Goal: Transaction & Acquisition: Obtain resource

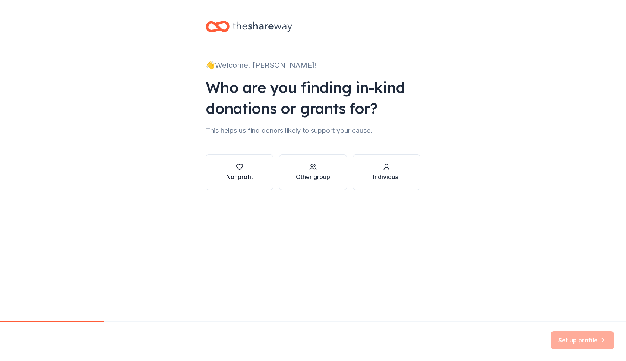
click at [236, 182] on button "Nonprofit" at bounding box center [239, 173] width 67 height 36
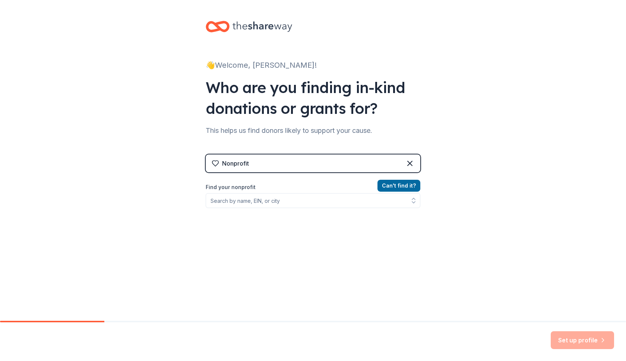
click at [261, 208] on div "Can ' t find it? Find your nonprofit" at bounding box center [313, 224] width 215 height 86
click at [264, 202] on input "Find your nonprofit" at bounding box center [313, 200] width 215 height 15
paste input "47-2646525"
type input "47-2646525"
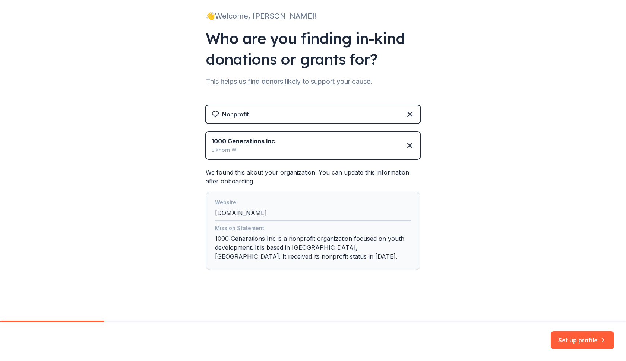
scroll to position [49, 0]
click at [565, 341] on button "Set up profile" at bounding box center [582, 341] width 63 height 18
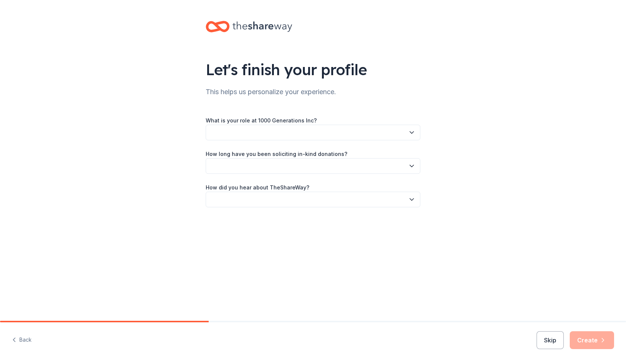
click at [326, 138] on button "button" at bounding box center [313, 133] width 215 height 16
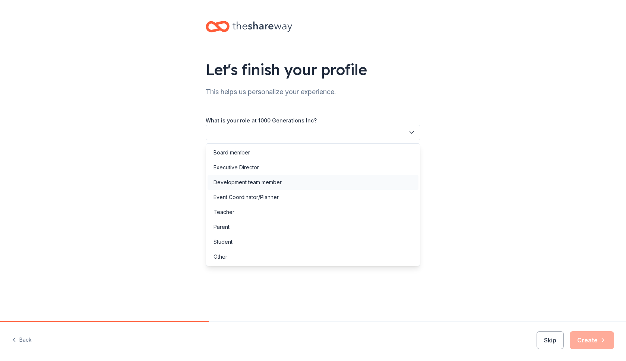
click at [274, 188] on div "Development team member" at bounding box center [313, 182] width 211 height 15
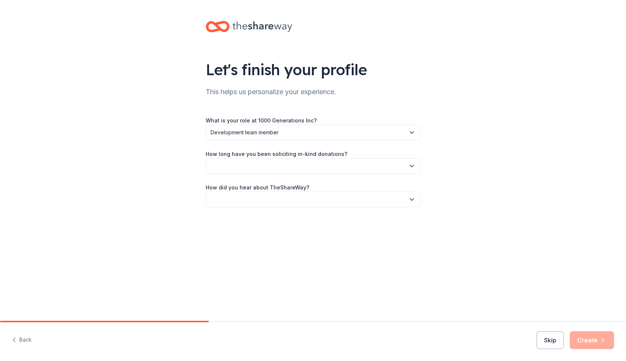
click at [275, 168] on button "button" at bounding box center [313, 166] width 215 height 16
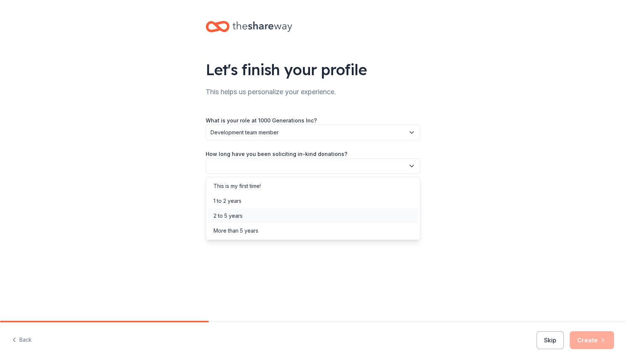
click at [242, 213] on div "2 to 5 years" at bounding box center [228, 216] width 29 height 9
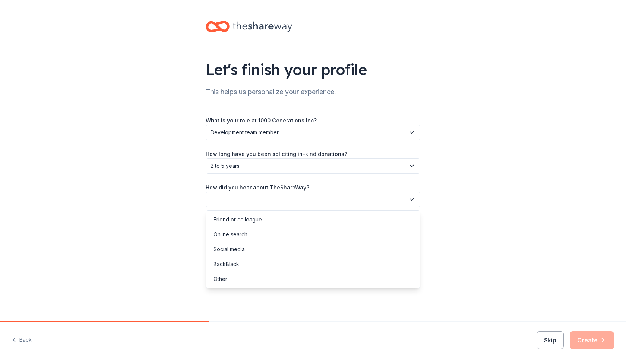
click at [256, 204] on button "button" at bounding box center [313, 200] width 215 height 16
click at [254, 225] on div "Friend or colleague" at bounding box center [313, 219] width 211 height 15
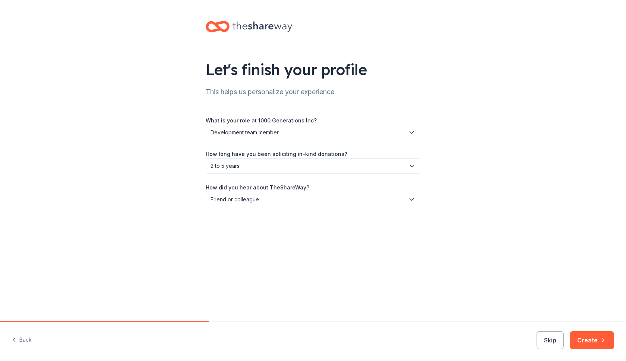
click at [601, 341] on icon "button" at bounding box center [602, 340] width 7 height 7
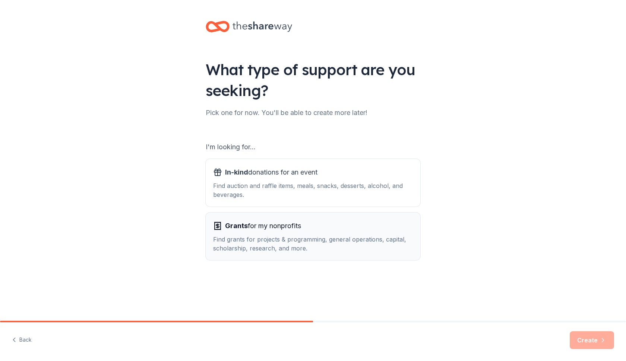
click at [336, 244] on div "Find grants for projects & programming, general operations, capital, scholarshi…" at bounding box center [313, 244] width 200 height 18
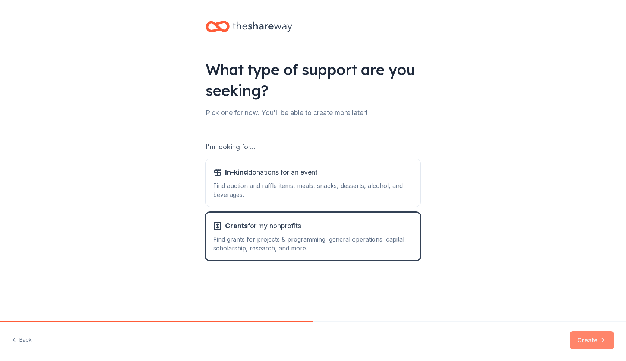
click at [586, 342] on button "Create" at bounding box center [592, 341] width 44 height 18
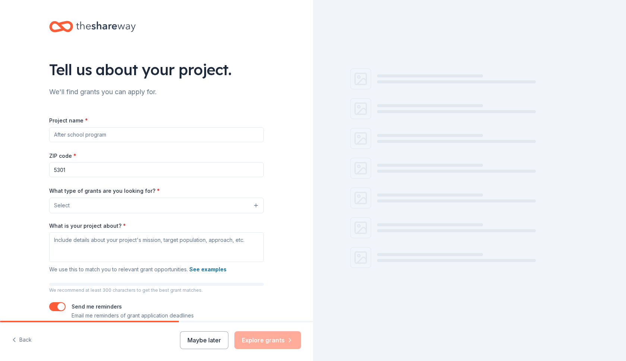
click at [58, 170] on input "5301" at bounding box center [156, 169] width 215 height 15
type input "54301"
click at [79, 146] on div "Project name * ZIP code * 54301 What type of grants are you looking for? * Sele…" at bounding box center [156, 218] width 215 height 205
click at [93, 134] on input "Project name *" at bounding box center [156, 134] width 215 height 15
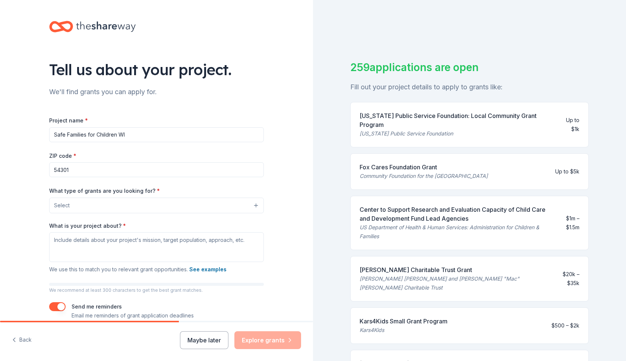
type input "Safe Families for Children WI"
click at [83, 203] on button "Select" at bounding box center [156, 206] width 215 height 16
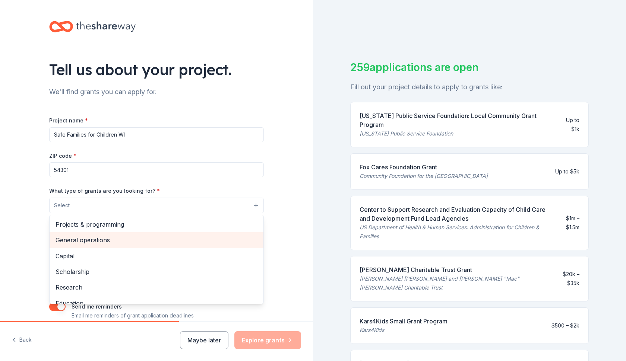
click at [111, 241] on span "General operations" at bounding box center [157, 240] width 202 height 10
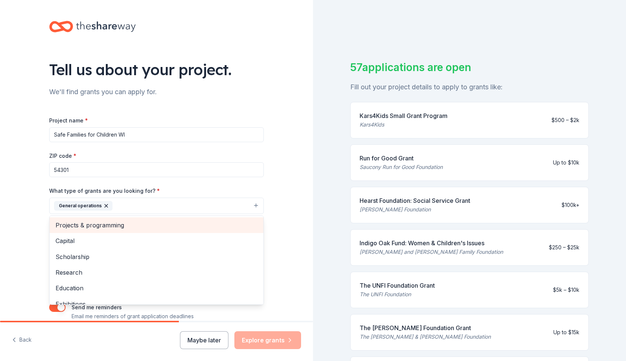
click at [143, 224] on span "Projects & programming" at bounding box center [157, 226] width 202 height 10
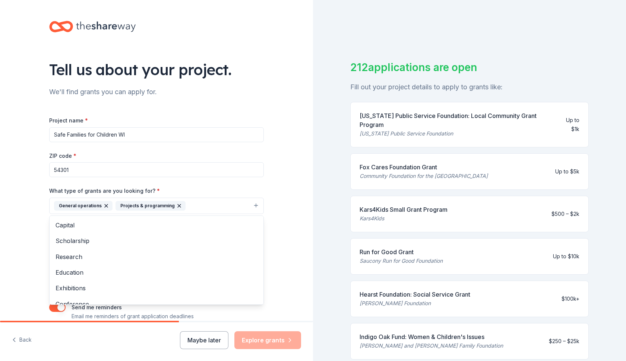
click at [269, 140] on div "Tell us about your project. We'll find grants you can apply for. Project name *…" at bounding box center [156, 178] width 238 height 357
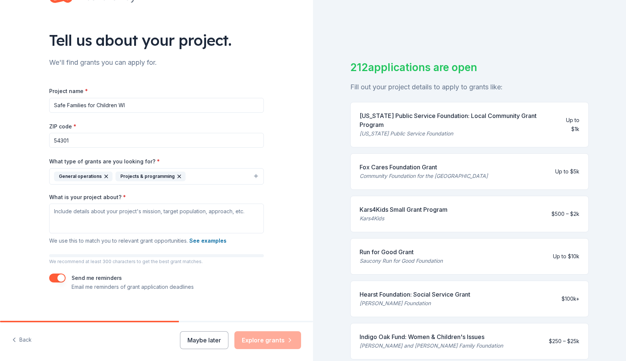
scroll to position [31, 0]
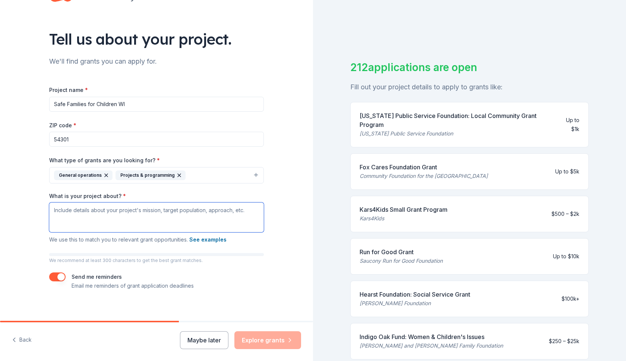
click at [116, 214] on textarea "What is your project about? *" at bounding box center [156, 218] width 215 height 30
paste textarea "Community Support for Families in Crisi"
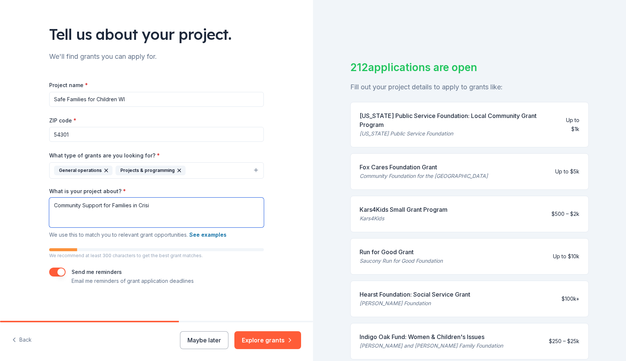
scroll to position [35, 0]
click at [53, 208] on textarea "Community Support for Families in Crisis" at bounding box center [156, 213] width 215 height 30
click at [164, 212] on textarea "Supporting families in chCommunity Support for Families in Crisis" at bounding box center [156, 213] width 215 height 30
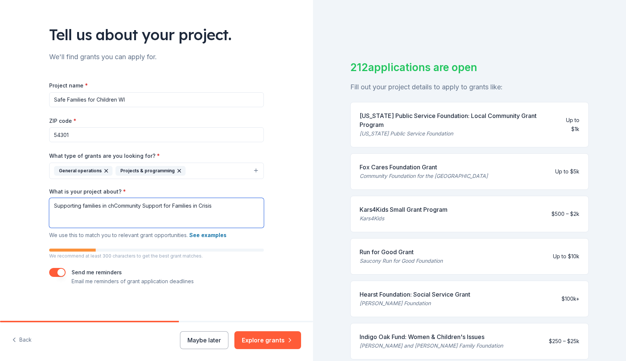
paste textarea "afe Families for Children (SFFC) Wisconsin connects parents to a network of sup…"
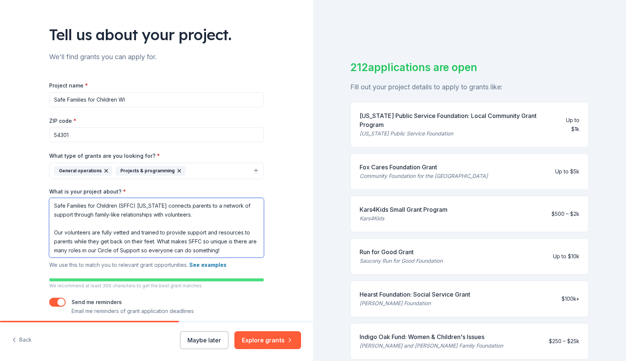
click at [206, 204] on textarea "Safe Families for Children (SFFC) Wisconsin connects parents to a network of su…" at bounding box center [156, 228] width 215 height 60
type textarea "Safe Families for Children (SFFC) Wisconsin connects parents in crisis to a net…"
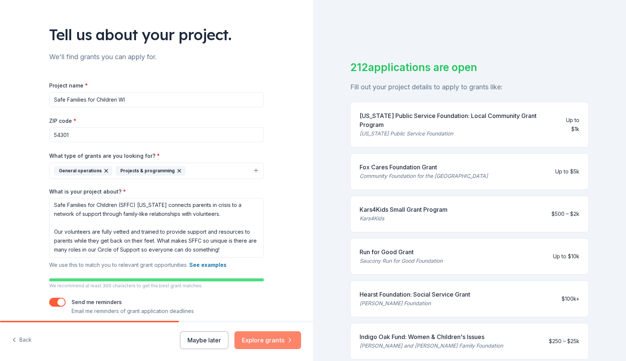
click at [263, 341] on button "Explore grants" at bounding box center [267, 341] width 67 height 18
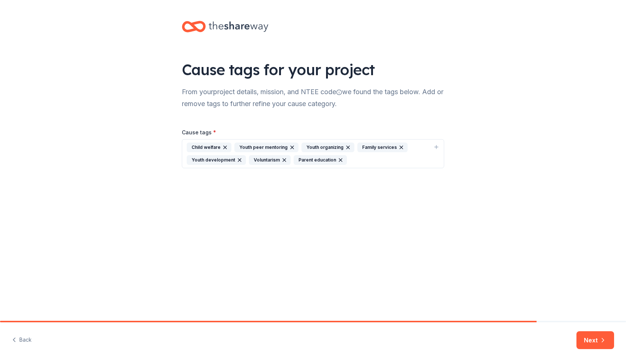
click at [357, 160] on div "Child welfare Youth peer mentoring Youth organizing Family services Youth devel…" at bounding box center [309, 154] width 244 height 22
click at [217, 212] on div "Crisis intervention" at bounding box center [218, 212] width 54 height 10
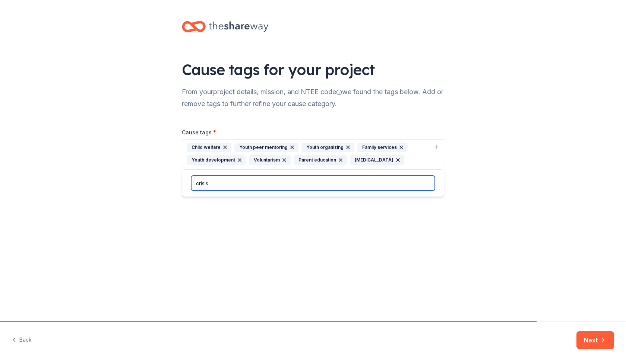
click at [217, 185] on input "crisis" at bounding box center [313, 183] width 244 height 15
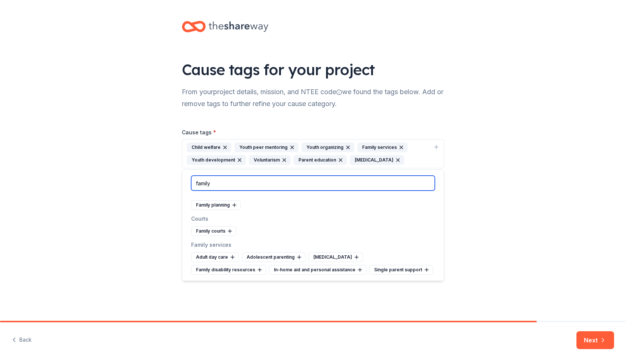
scroll to position [7, 0]
click at [221, 187] on input "family" at bounding box center [313, 183] width 244 height 15
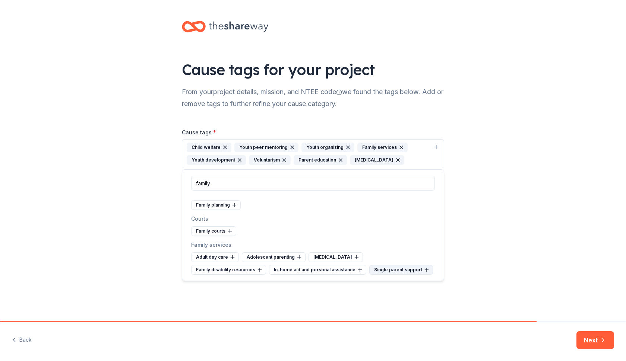
click at [380, 269] on div "Single parent support" at bounding box center [401, 270] width 64 height 10
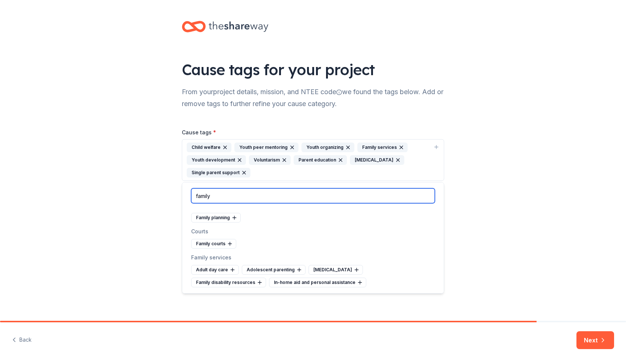
click at [224, 189] on input "family" at bounding box center [313, 196] width 244 height 15
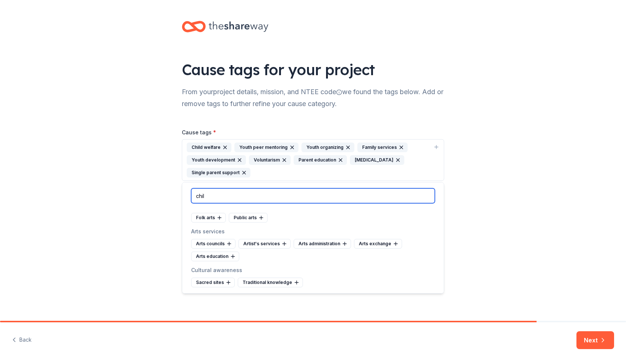
type input "child"
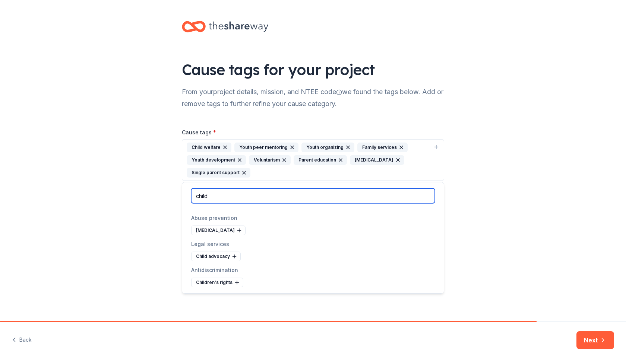
scroll to position [98, 0]
click at [215, 196] on input "child" at bounding box center [313, 196] width 244 height 15
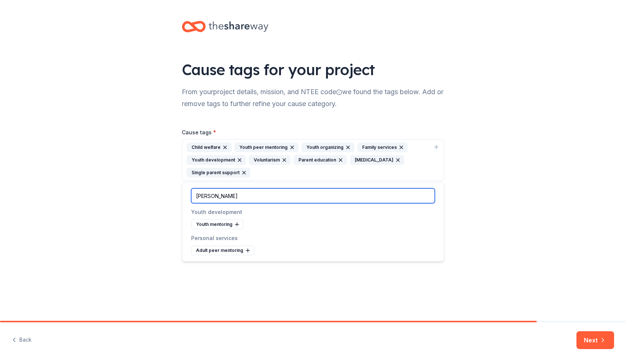
scroll to position [0, 0]
type input "mentor"
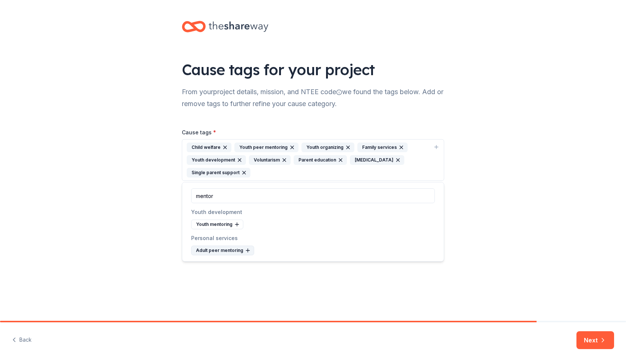
click at [222, 252] on div "Adult peer mentoring" at bounding box center [222, 251] width 63 height 10
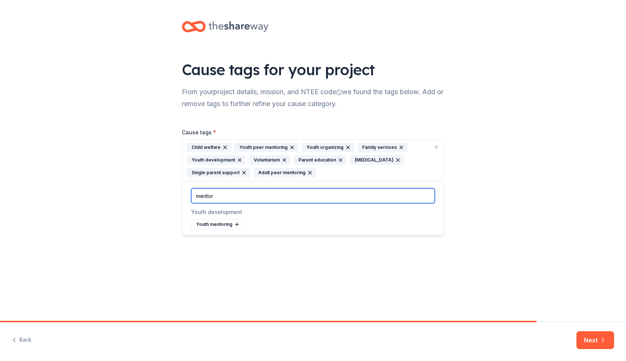
click at [227, 197] on input "mentor" at bounding box center [313, 196] width 244 height 15
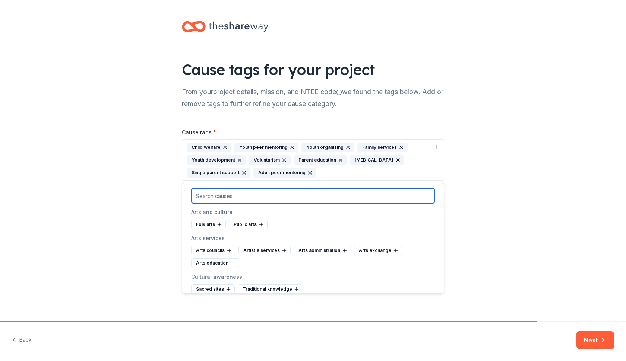
type input "f"
type input "c"
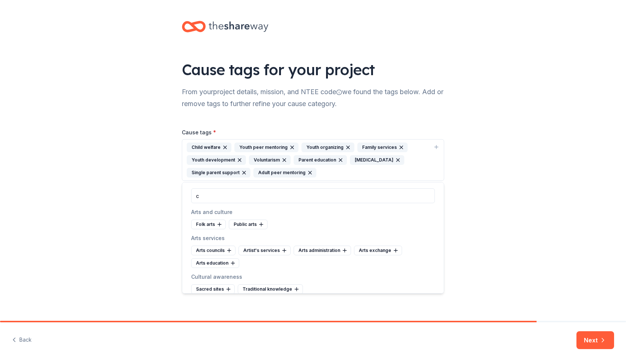
drag, startPoint x: 557, startPoint y: 178, endPoint x: 499, endPoint y: 177, distance: 58.1
click at [557, 178] on div "Cause tags for your project From your project details, mission, and NTEE code w…" at bounding box center [313, 123] width 626 height 246
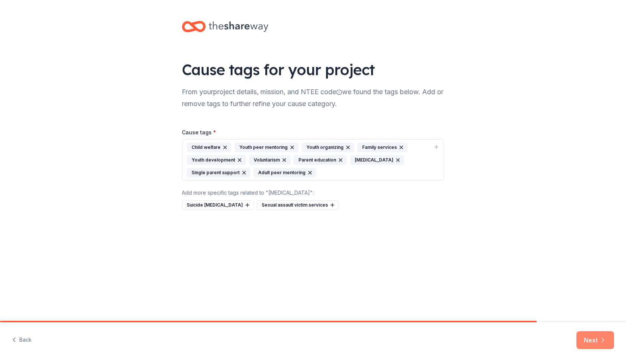
click at [598, 337] on button "Next" at bounding box center [595, 341] width 38 height 18
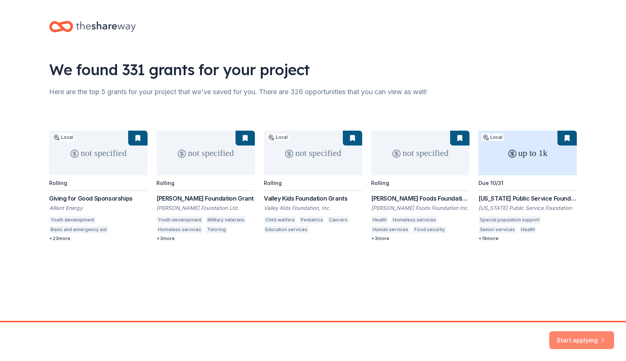
click at [575, 338] on button "Start applying" at bounding box center [581, 336] width 65 height 18
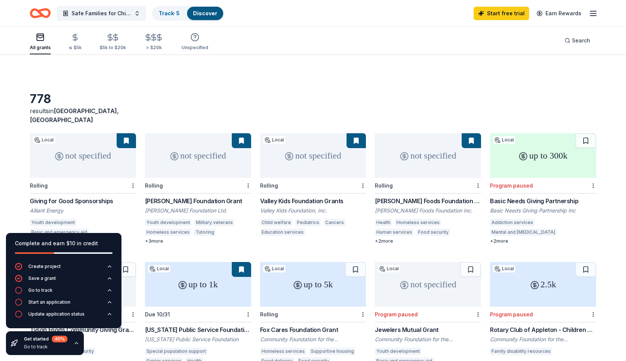
scroll to position [17, 0]
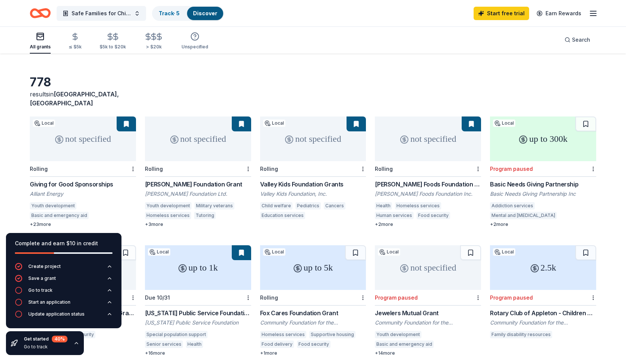
click at [80, 180] on div "Giving for Good Sponsorships" at bounding box center [83, 184] width 106 height 9
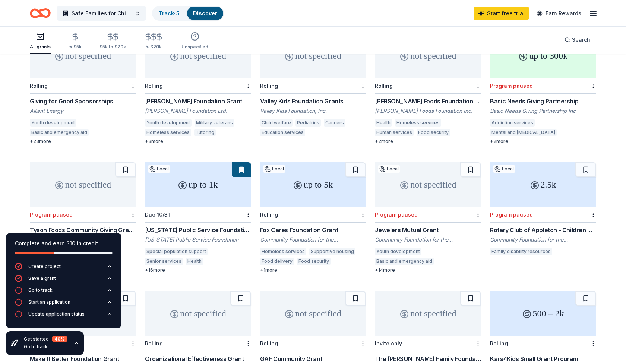
scroll to position [106, 0]
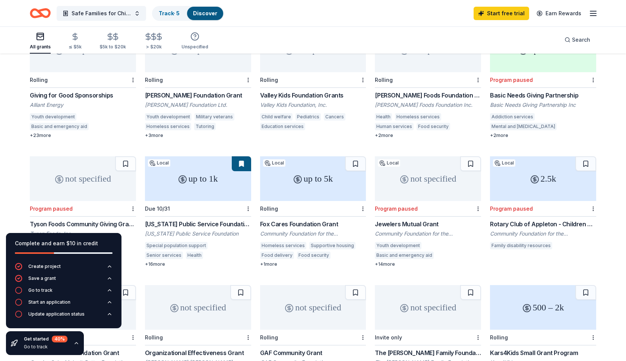
click at [75, 344] on icon "button" at bounding box center [76, 343] width 3 height 1
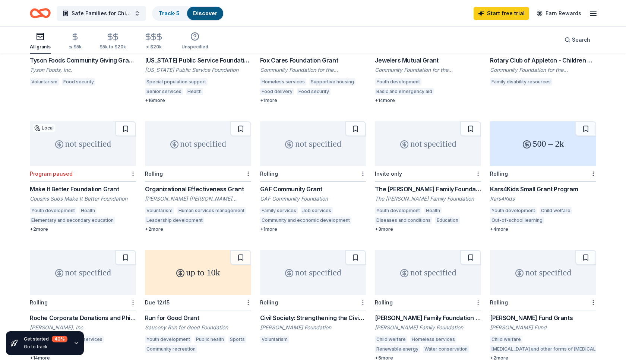
scroll to position [176, 0]
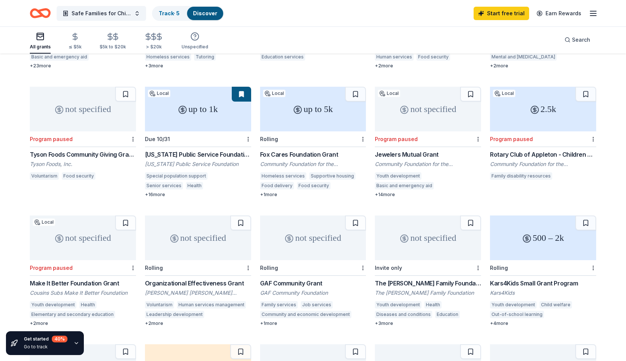
click at [220, 150] on div "[US_STATE] Public Service Foundation: Local Community Grant Program" at bounding box center [198, 154] width 106 height 9
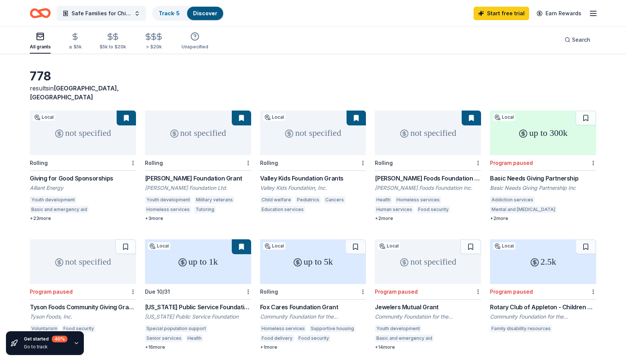
scroll to position [25, 0]
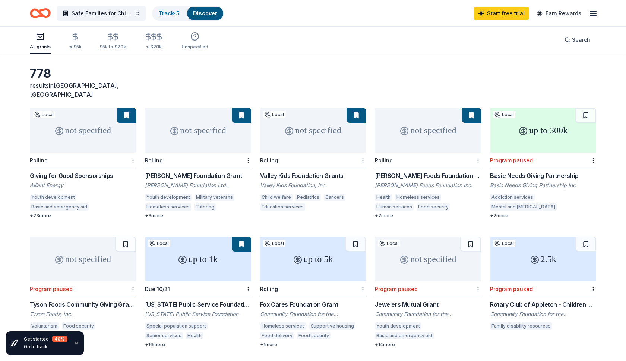
click at [392, 161] on div "not specified Rolling Schreiber Foods Foundation Grant Schreiber Foods Foundati…" at bounding box center [428, 163] width 106 height 111
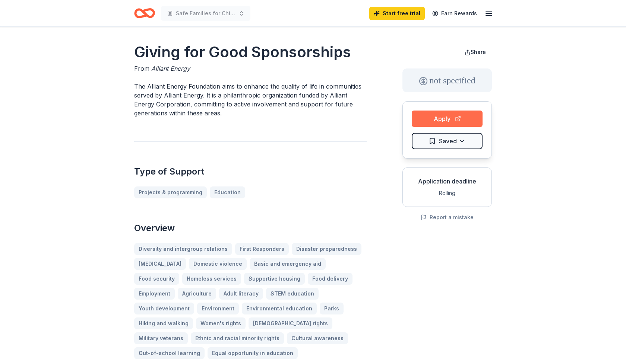
click at [448, 118] on button "Apply" at bounding box center [447, 119] width 71 height 16
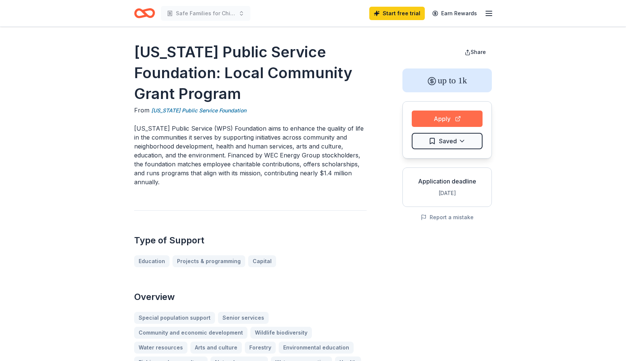
click at [439, 119] on button "Apply" at bounding box center [447, 119] width 71 height 16
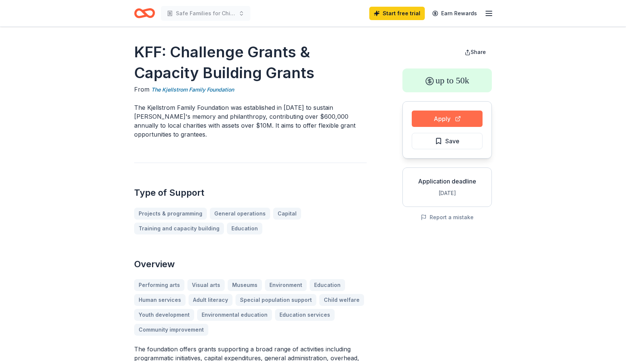
click at [456, 118] on button "Apply" at bounding box center [447, 119] width 71 height 16
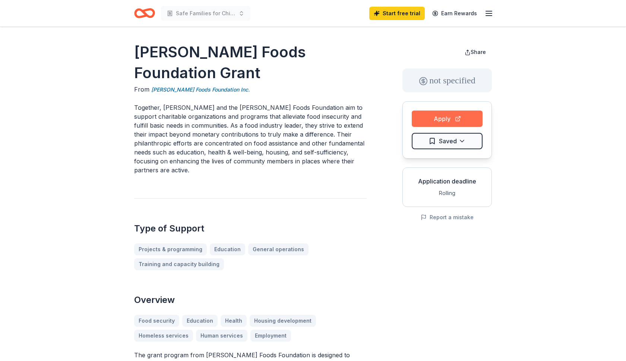
click at [455, 118] on button "Apply" at bounding box center [447, 119] width 71 height 16
